Goal: Task Accomplishment & Management: Complete application form

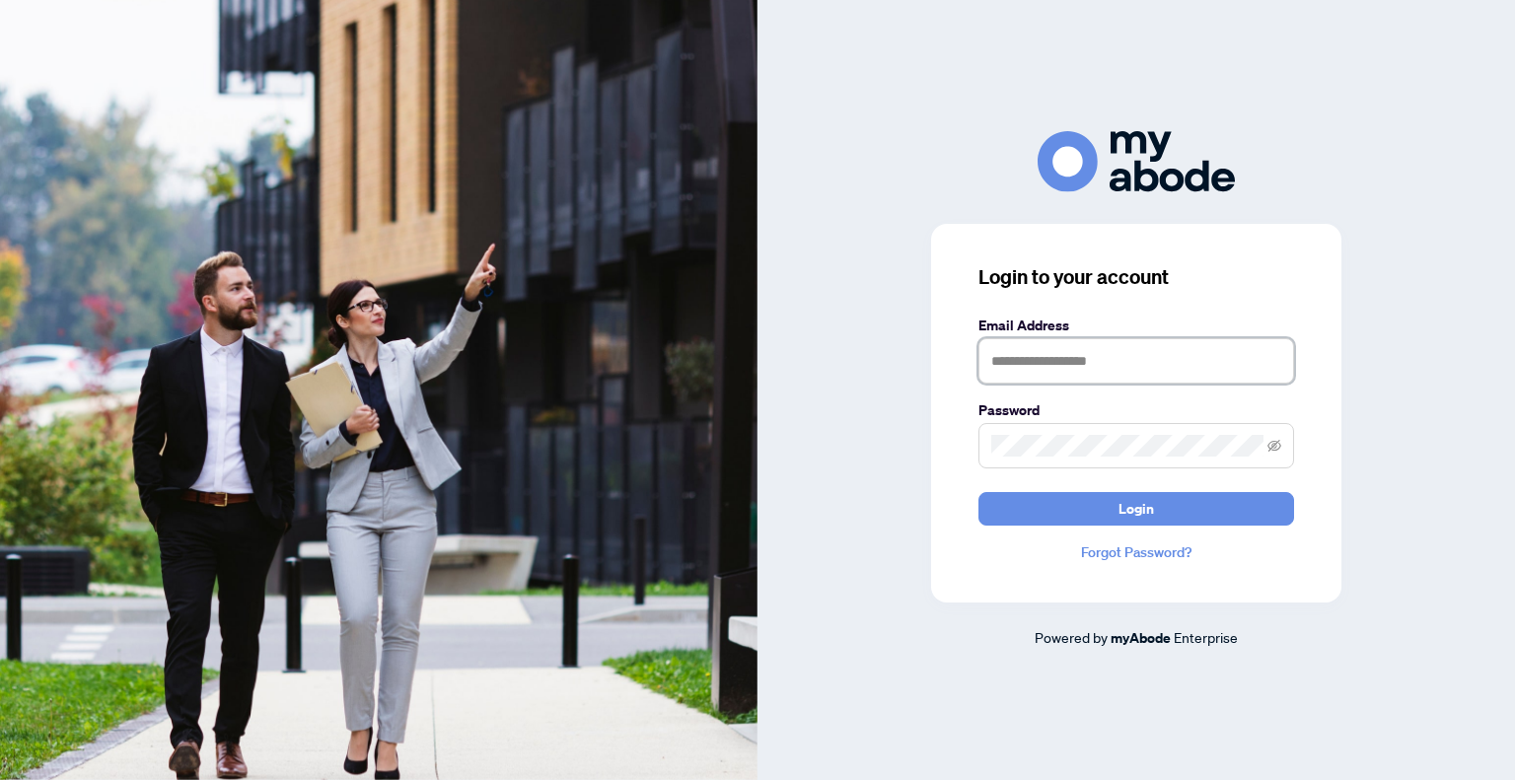
click at [1079, 369] on input "text" at bounding box center [1137, 360] width 316 height 45
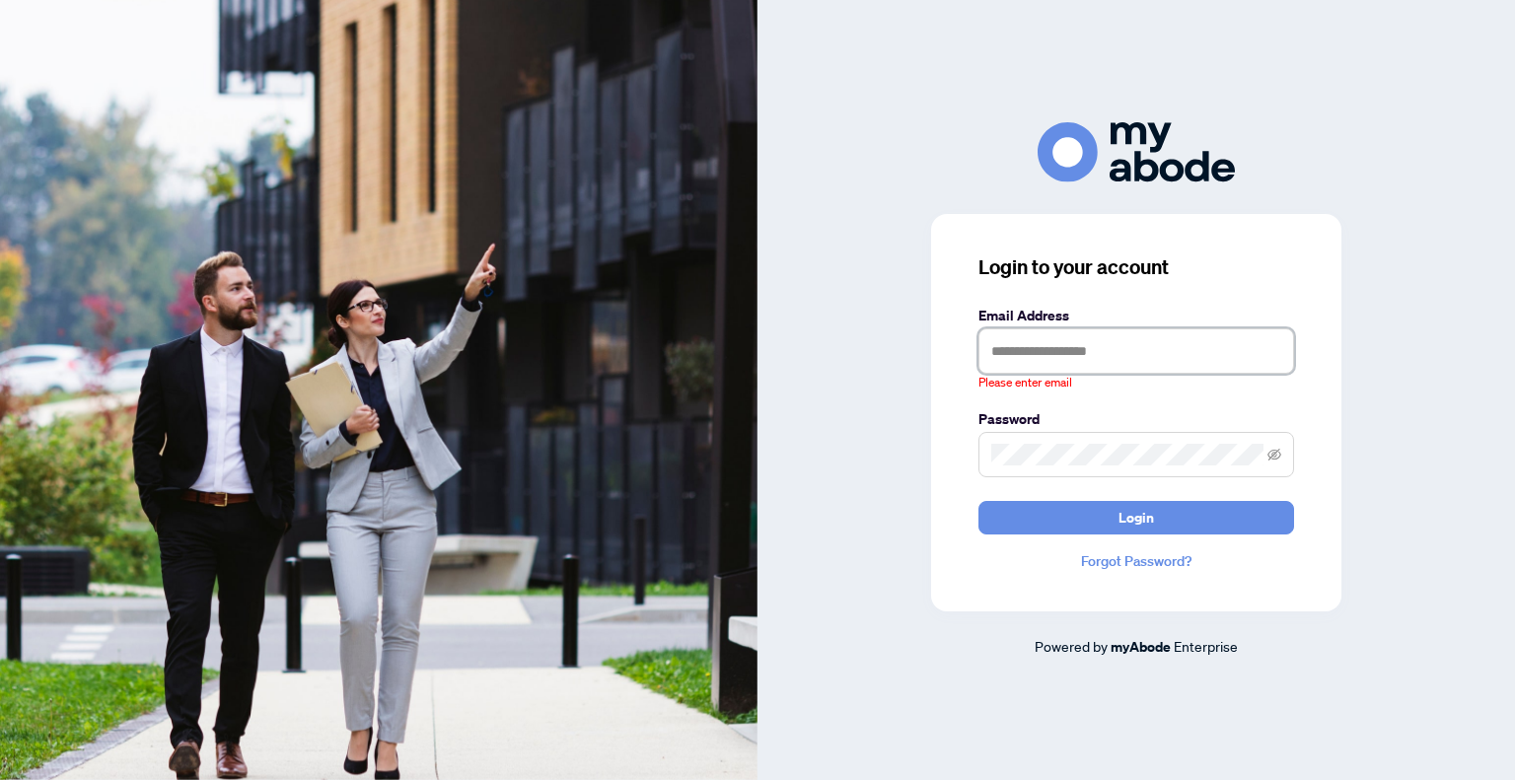
type input "**********"
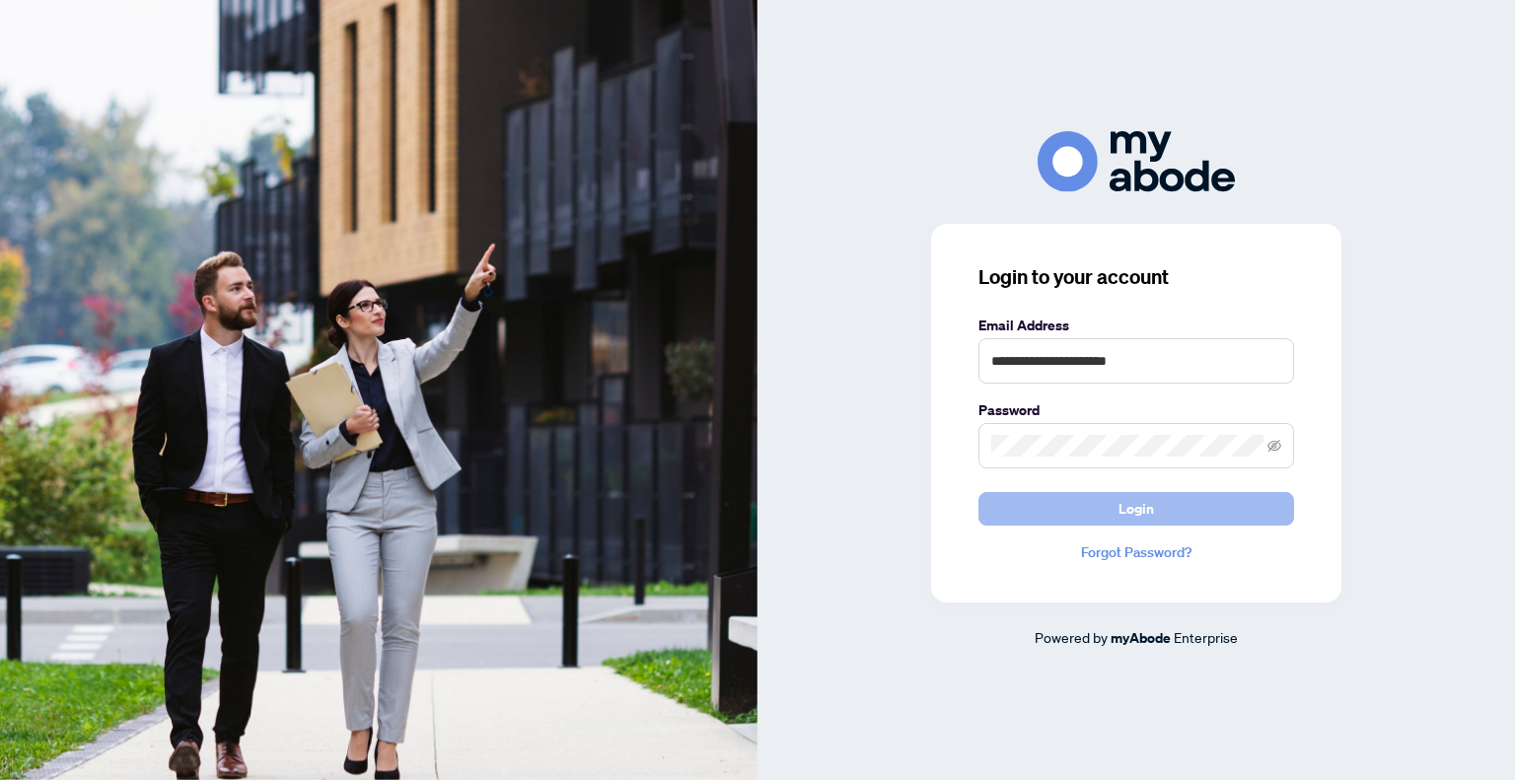
click at [1148, 504] on span "Login" at bounding box center [1137, 509] width 36 height 32
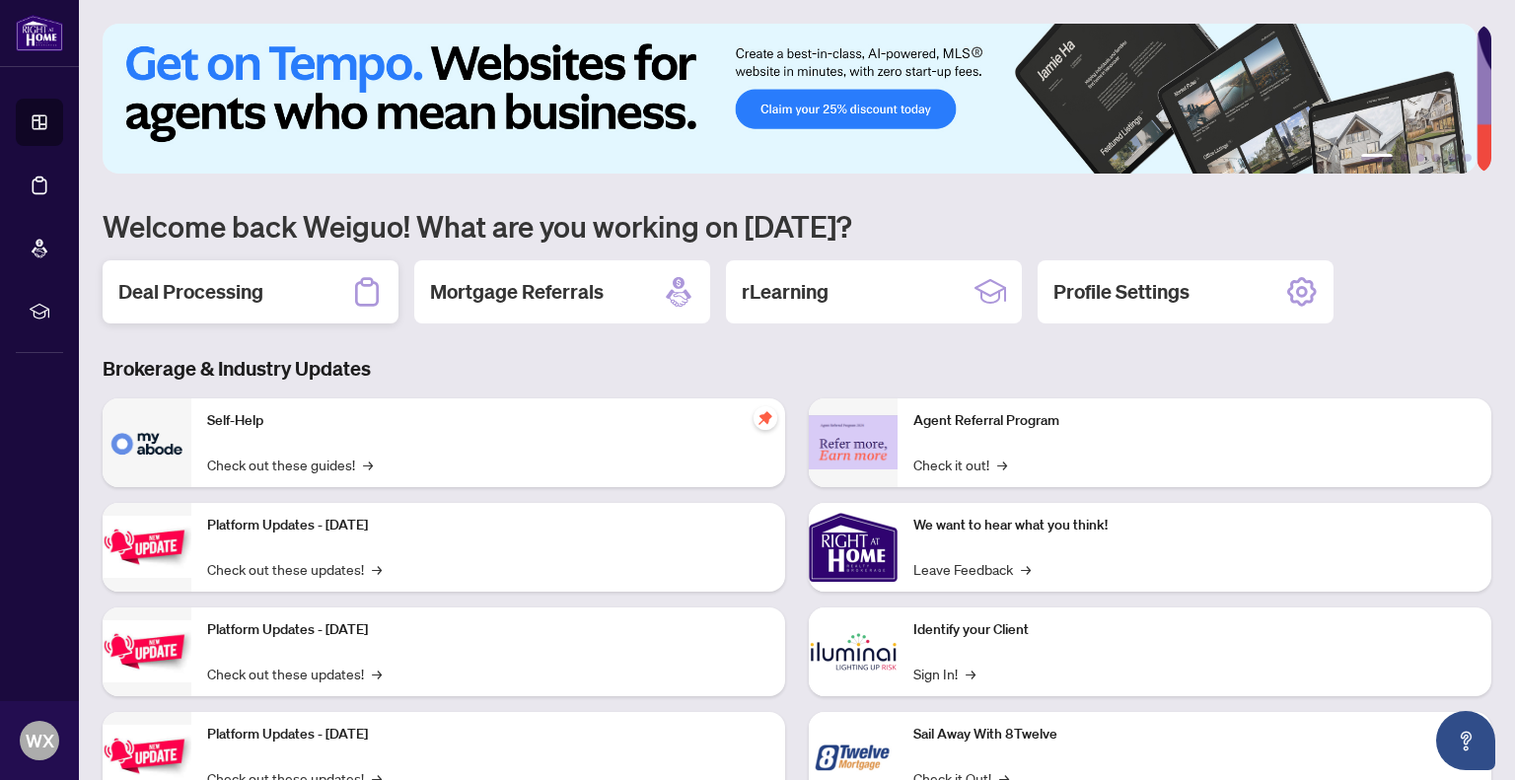
click at [253, 285] on h2 "Deal Processing" at bounding box center [190, 292] width 145 height 28
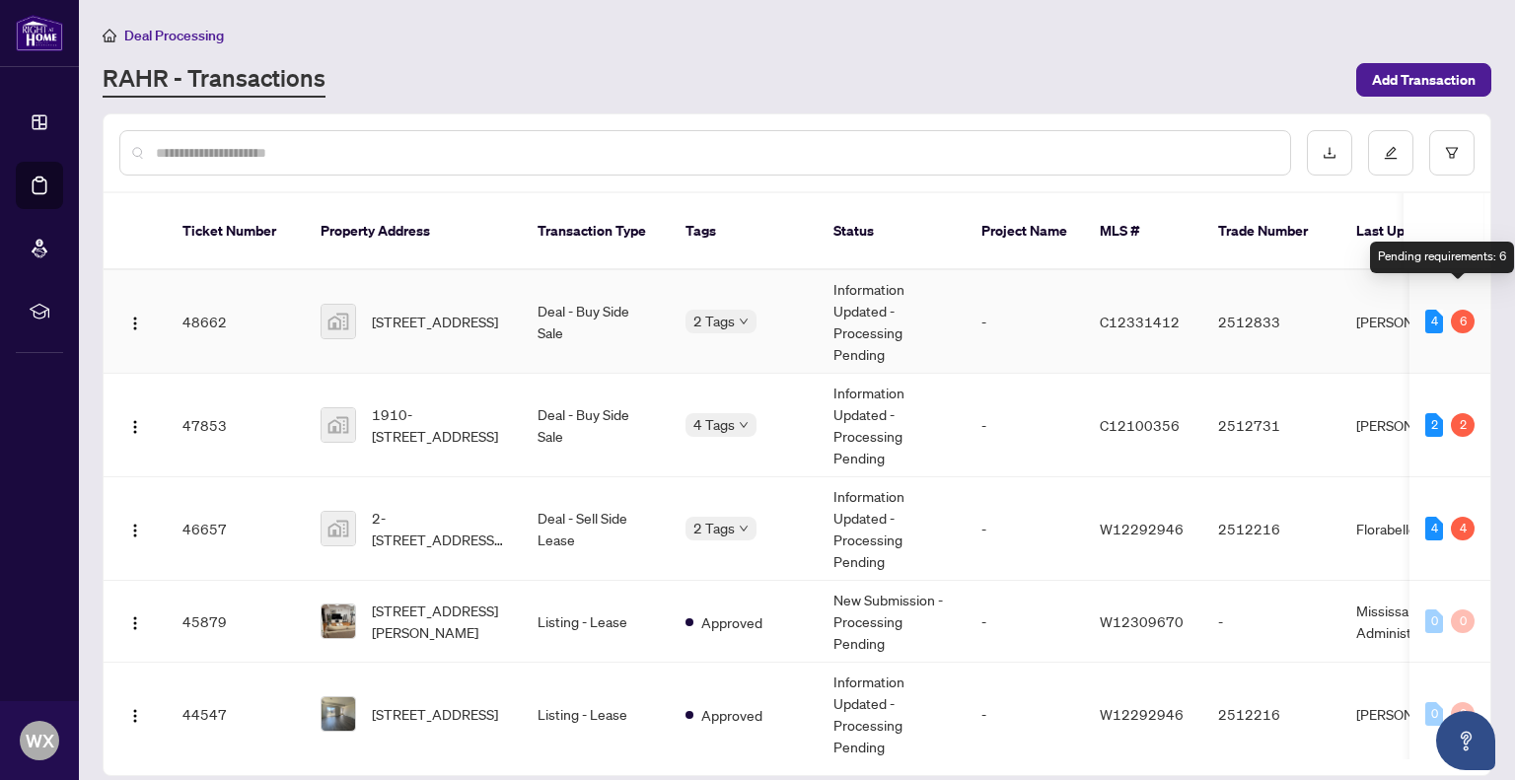
click at [1456, 310] on div "6" at bounding box center [1463, 322] width 24 height 24
click at [586, 270] on td "Deal - Buy Side Sale" at bounding box center [596, 322] width 148 height 104
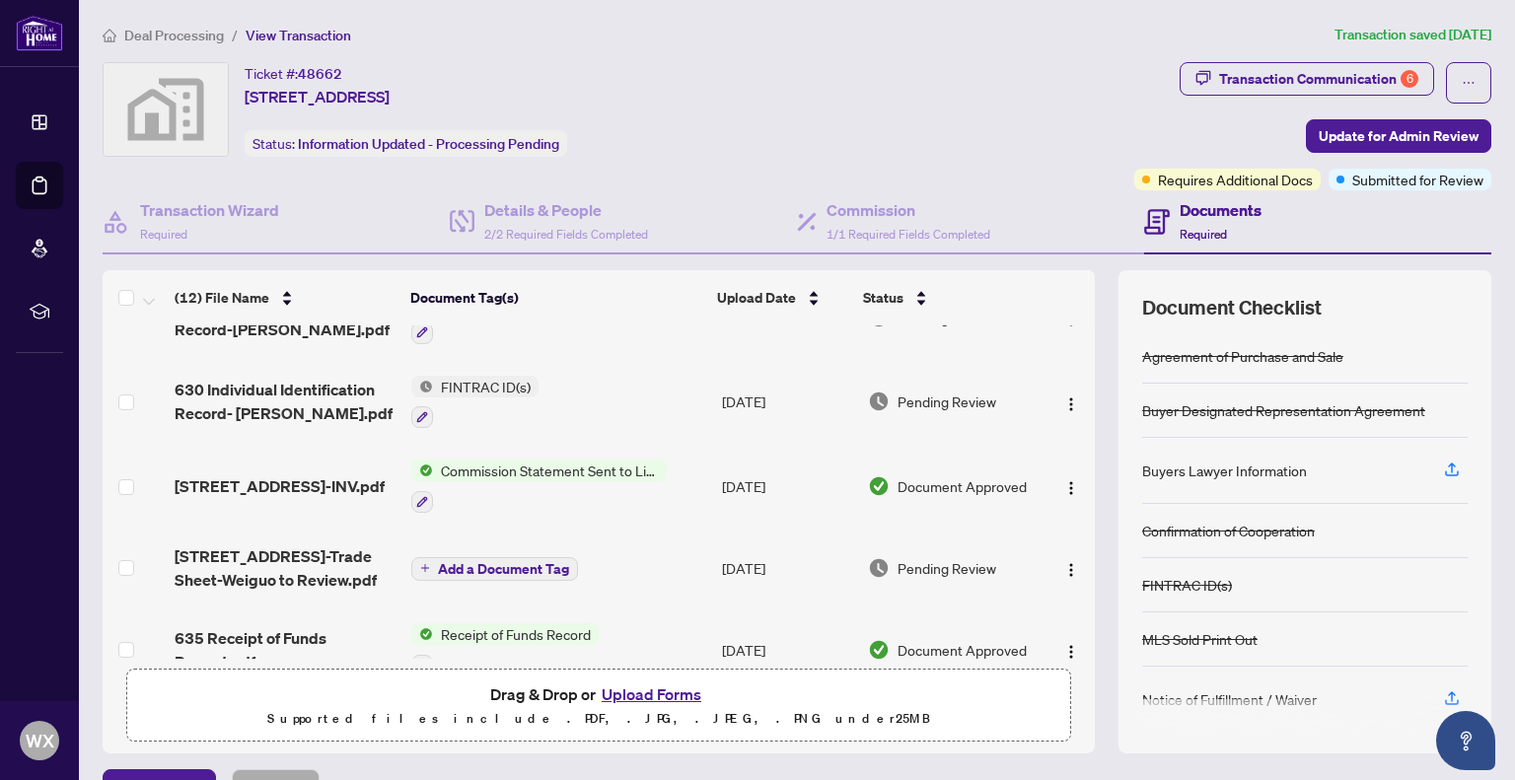
scroll to position [99, 0]
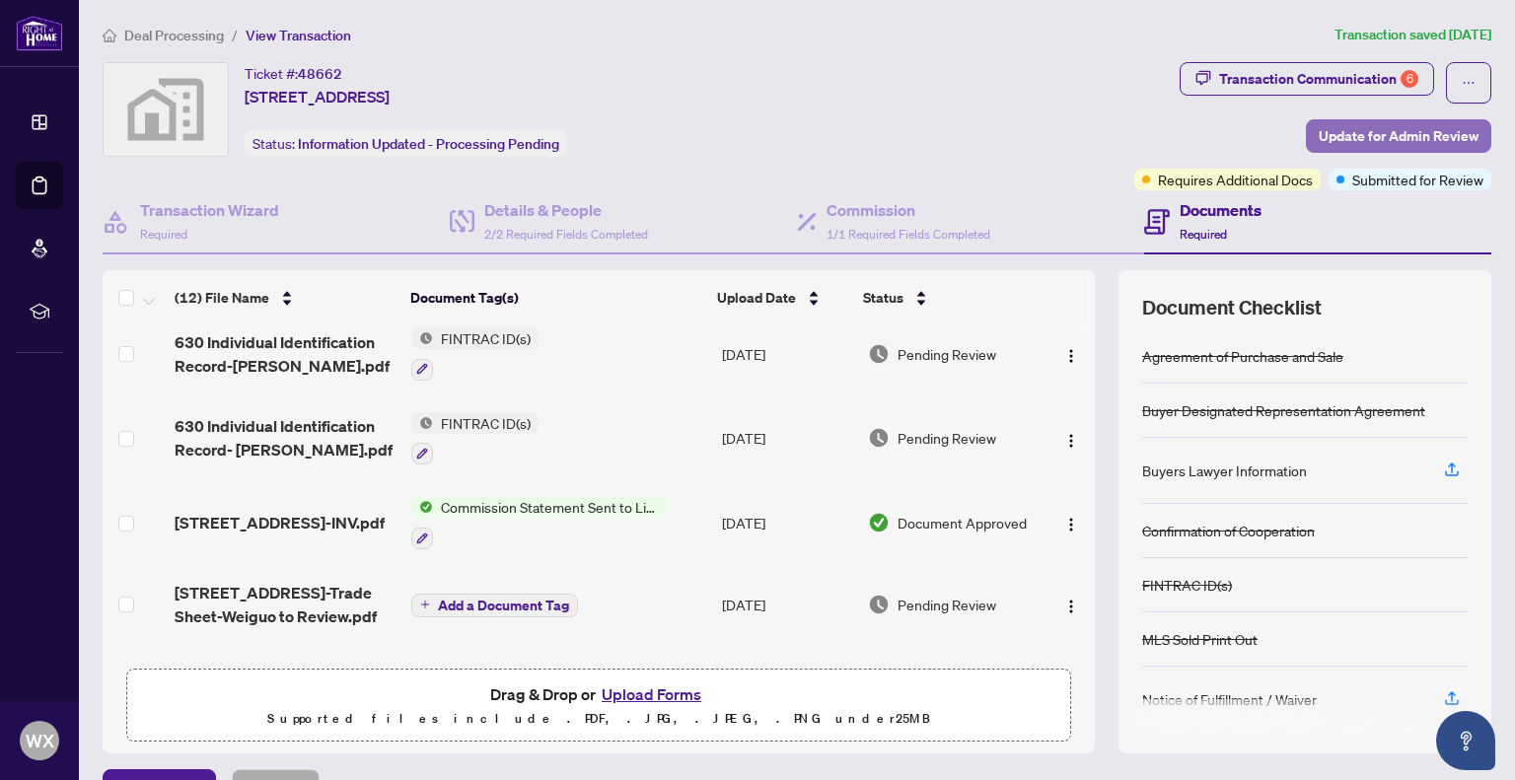
click at [1377, 136] on span "Update for Admin Review" at bounding box center [1399, 136] width 160 height 32
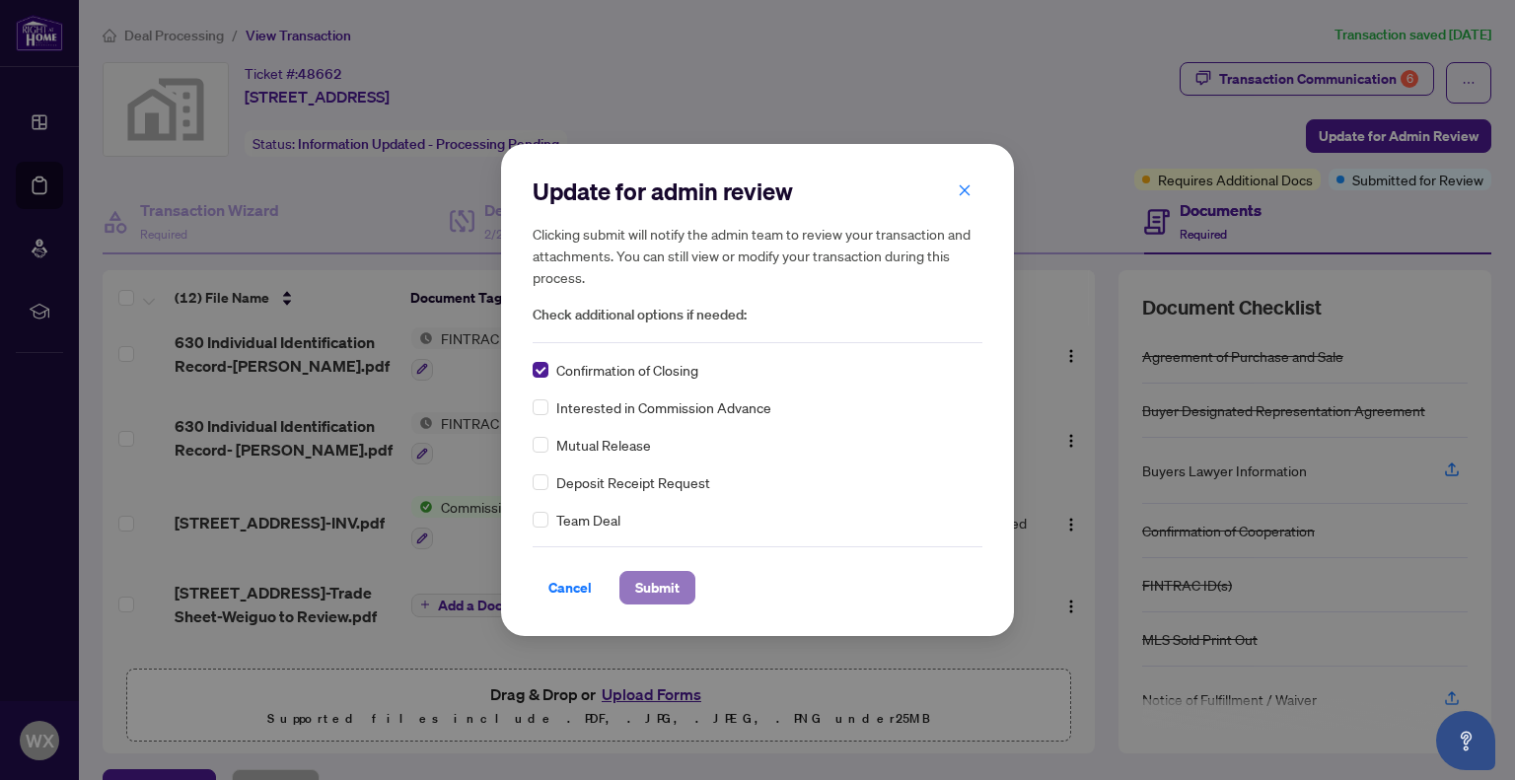
click at [646, 582] on span "Submit" at bounding box center [657, 588] width 44 height 32
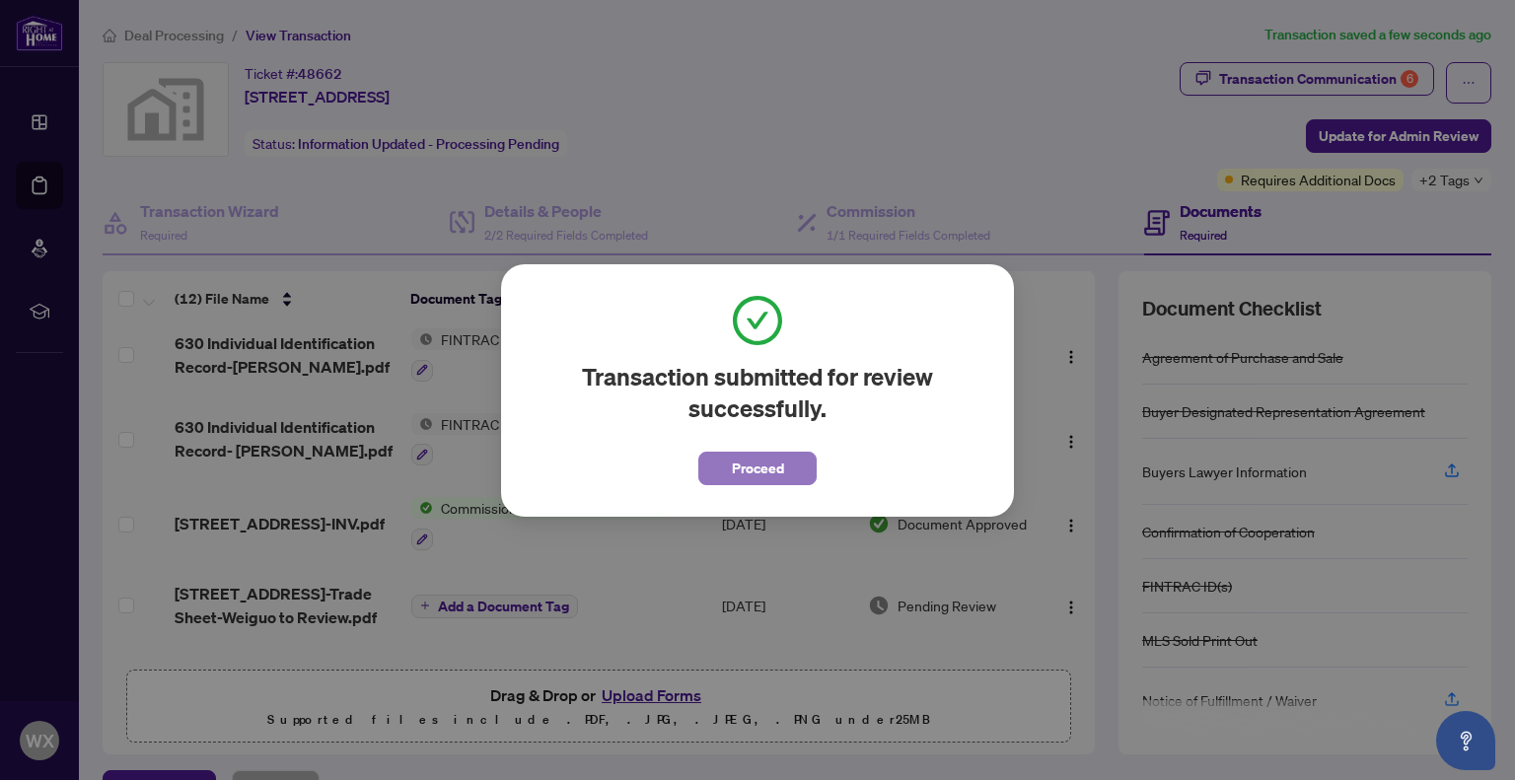
click at [754, 461] on span "Proceed" at bounding box center [758, 469] width 52 height 32
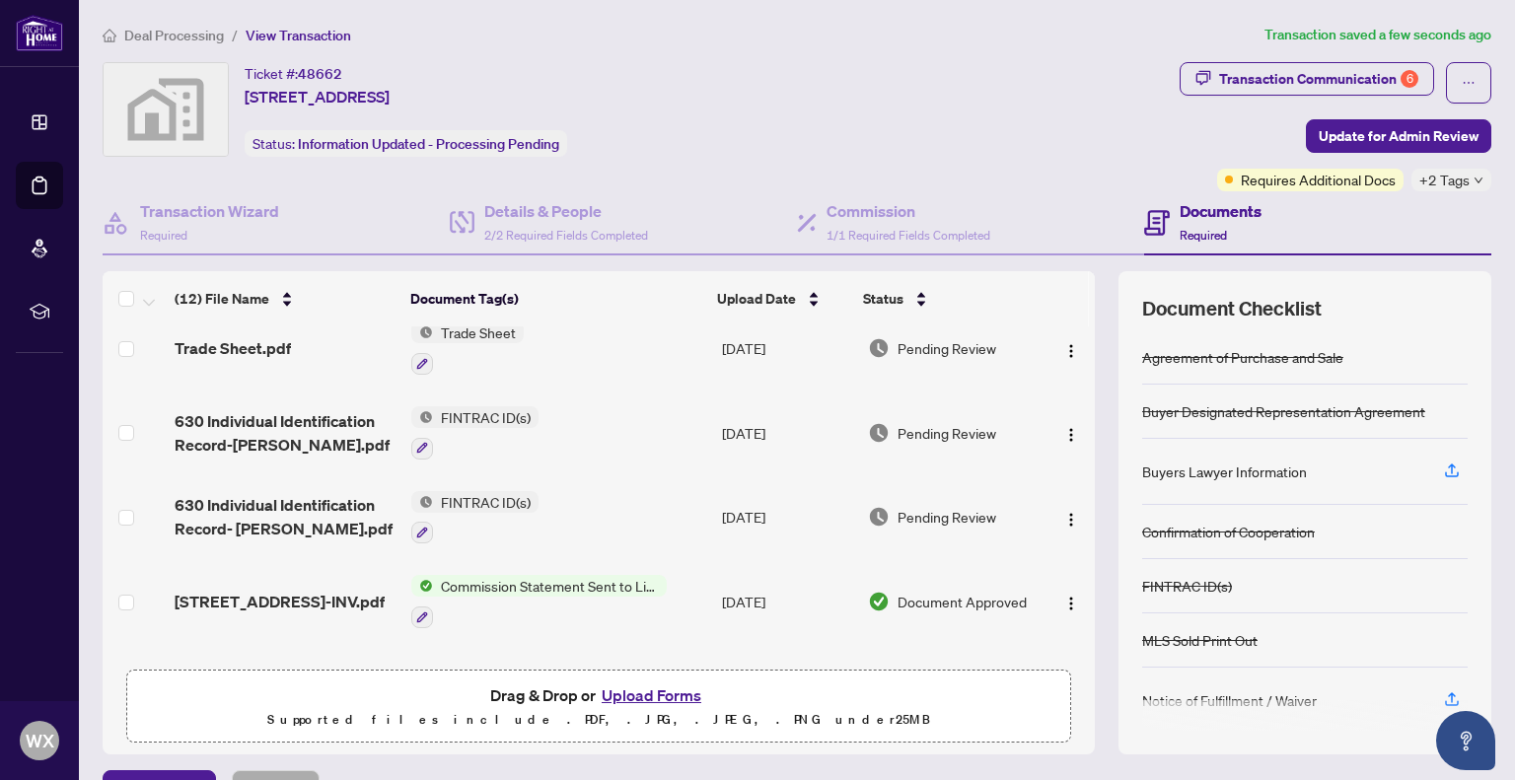
scroll to position [0, 0]
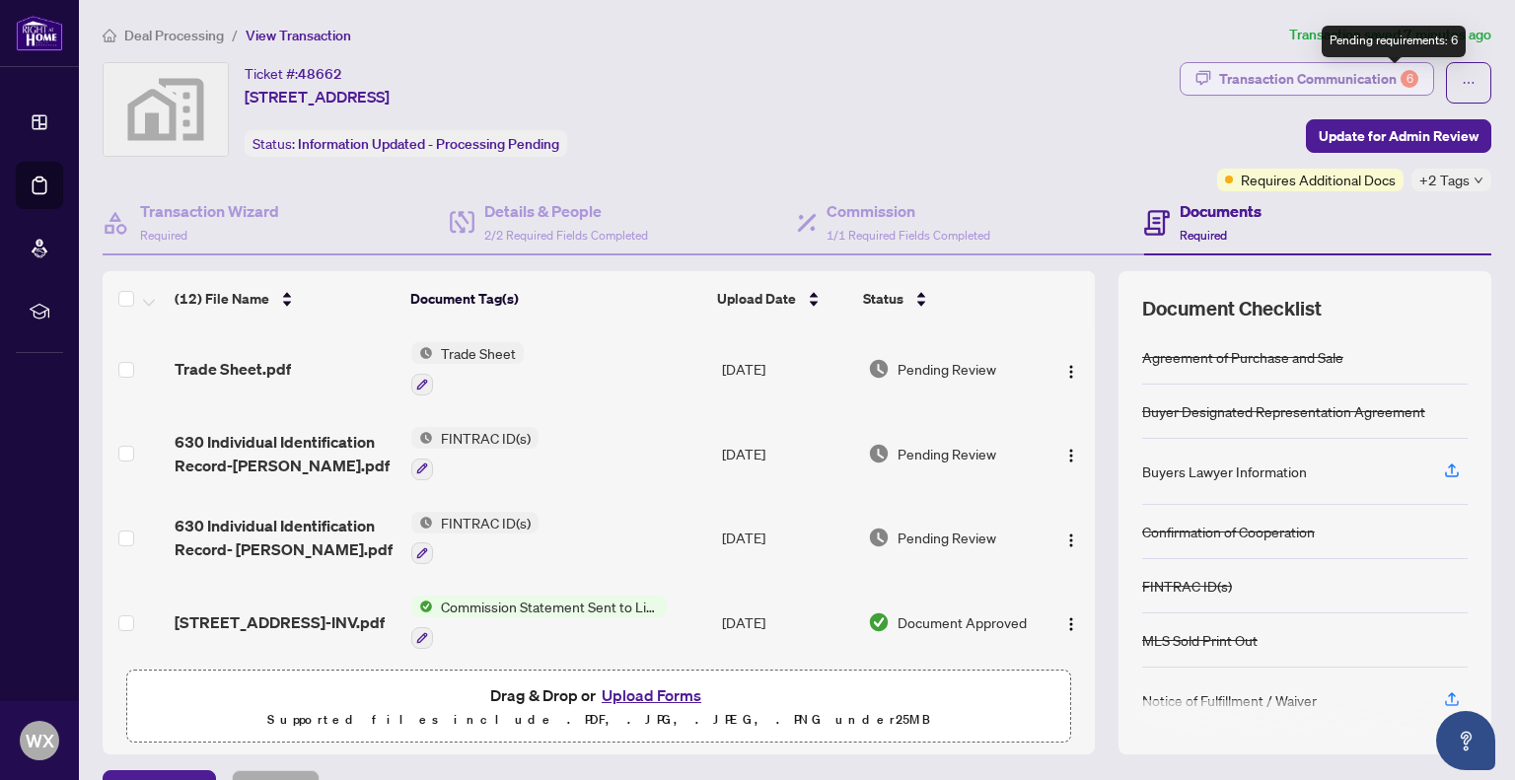
click at [1401, 75] on div "6" at bounding box center [1410, 79] width 18 height 18
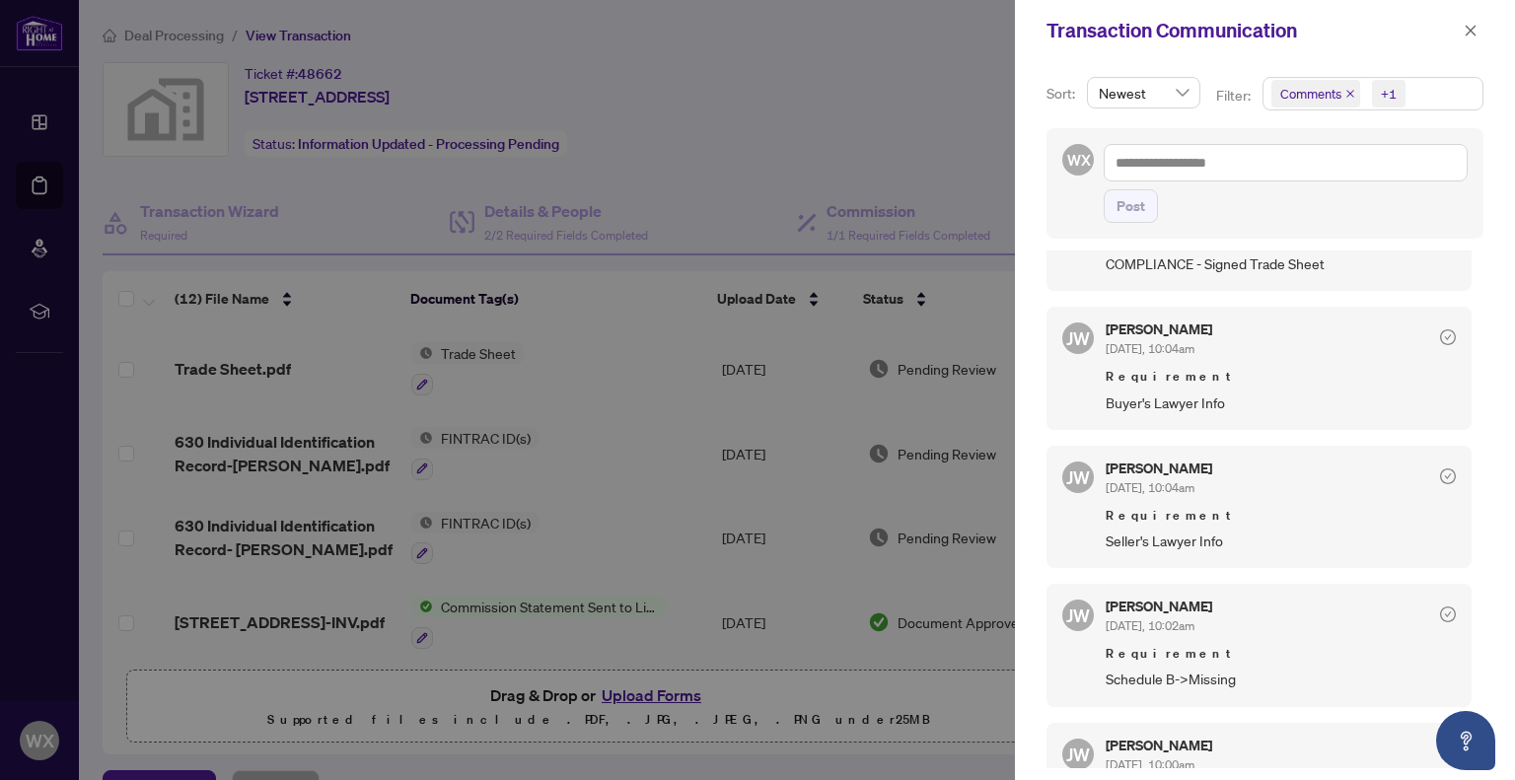
scroll to position [986, 0]
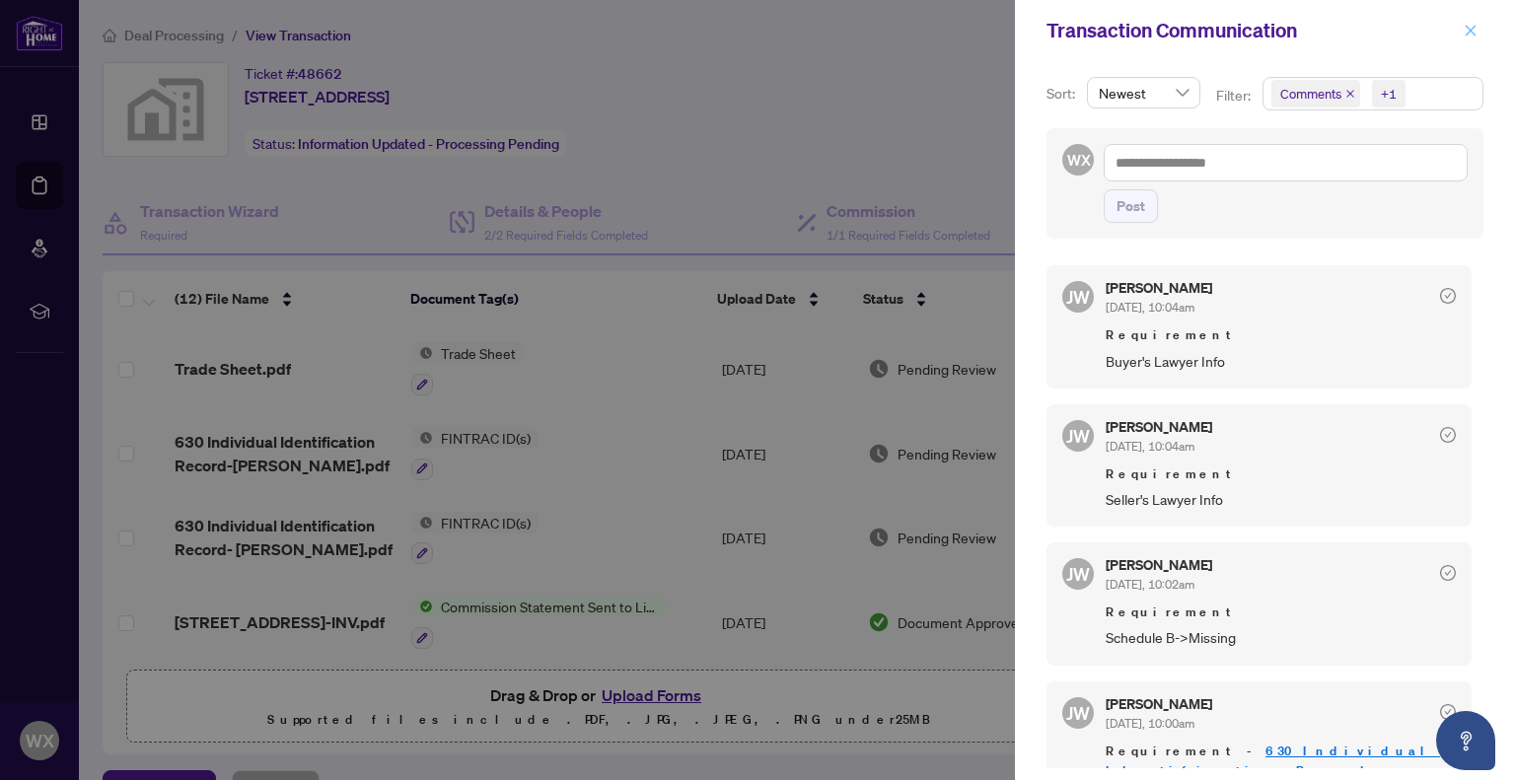
click at [1476, 27] on icon "close" at bounding box center [1471, 31] width 14 height 14
